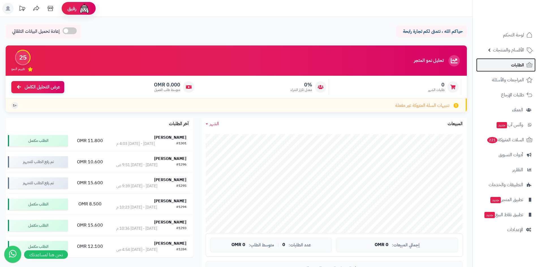
click at [510, 66] on link "الطلبات" at bounding box center [505, 65] width 59 height 14
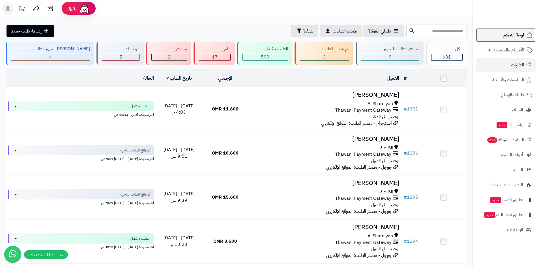
click at [513, 35] on span "لوحة التحكم" at bounding box center [513, 35] width 21 height 8
